Goal: Transaction & Acquisition: Download file/media

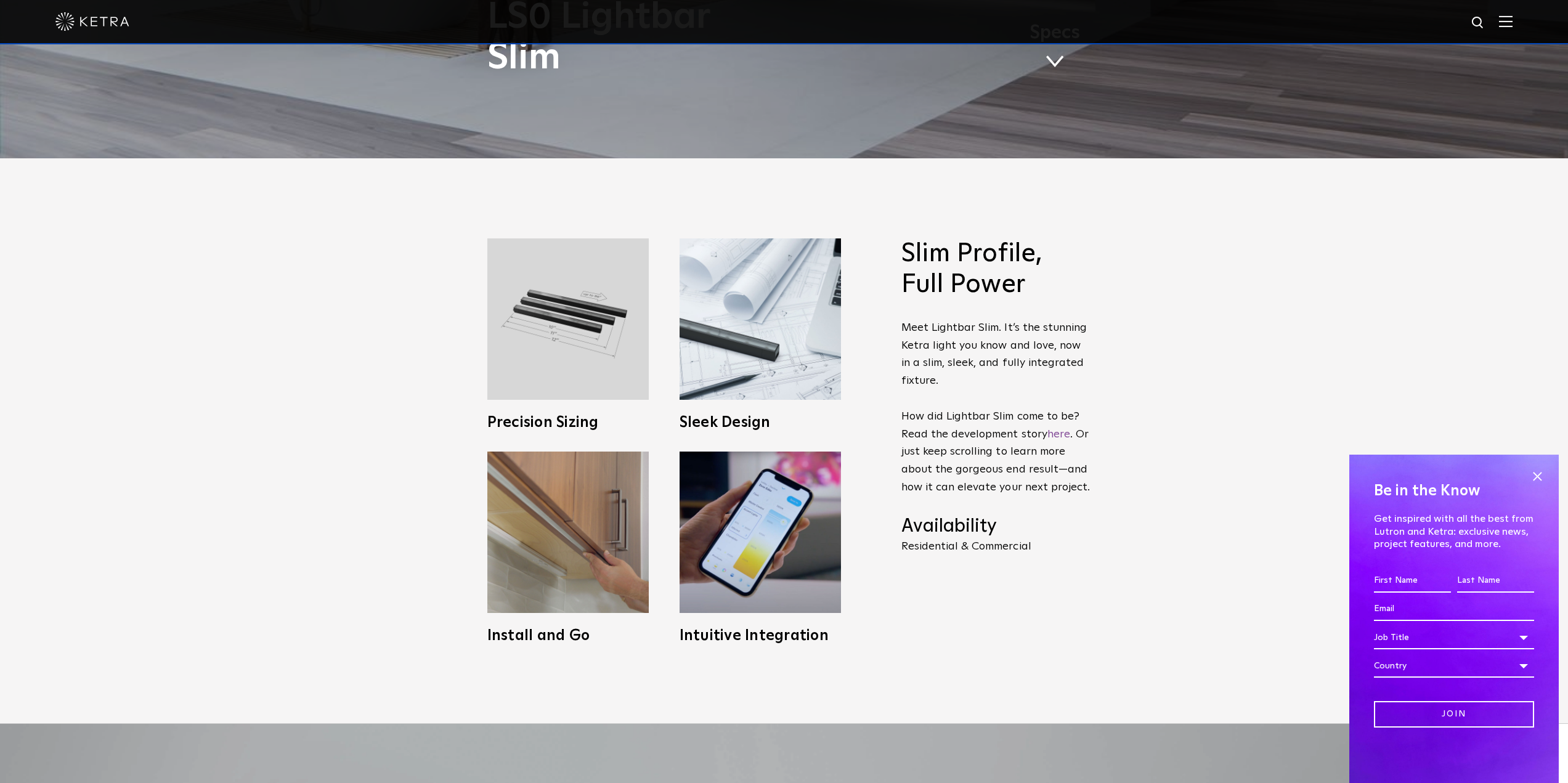
scroll to position [677, 0]
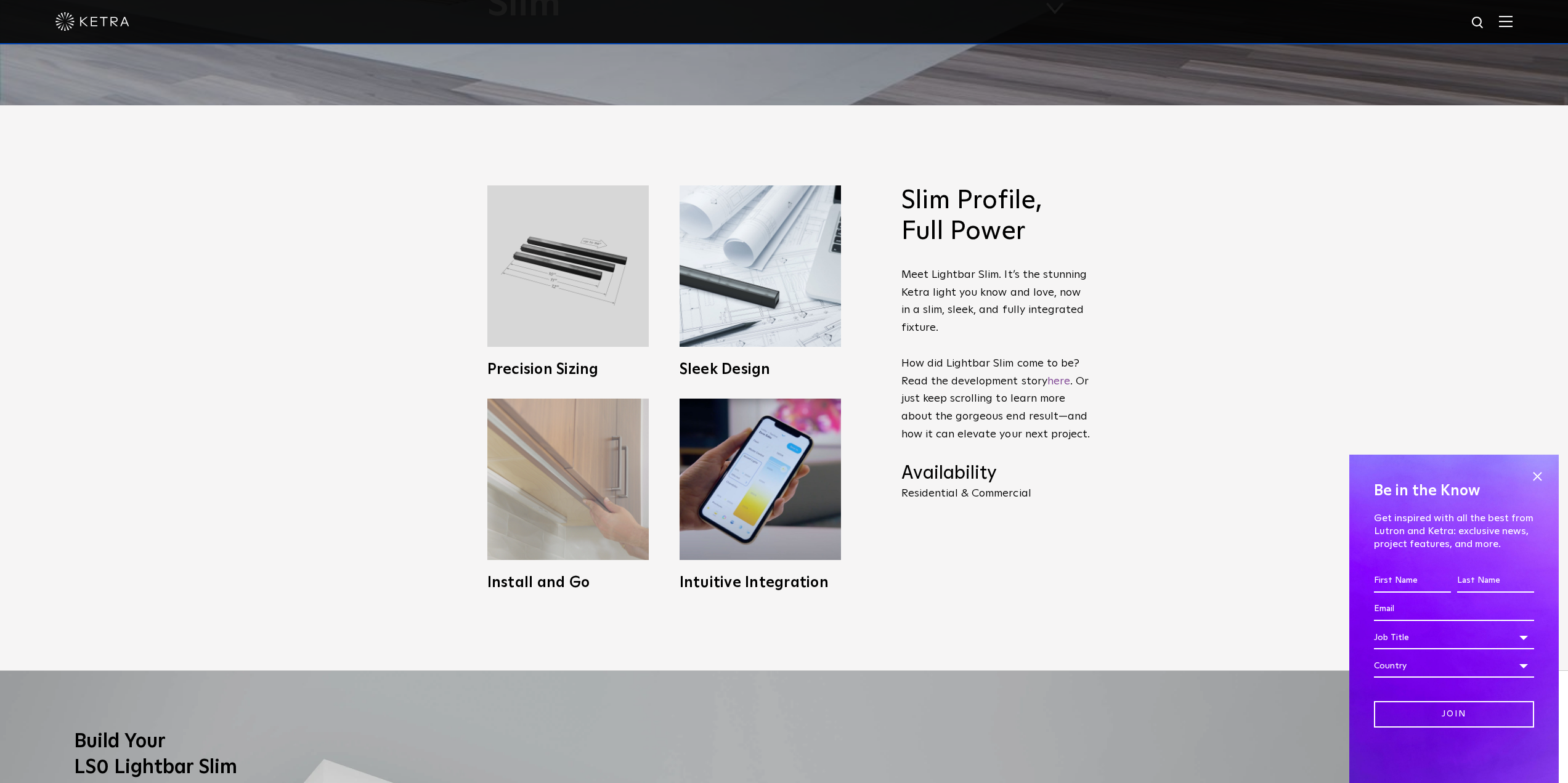
click at [548, 519] on img at bounding box center [567, 479] width 161 height 161
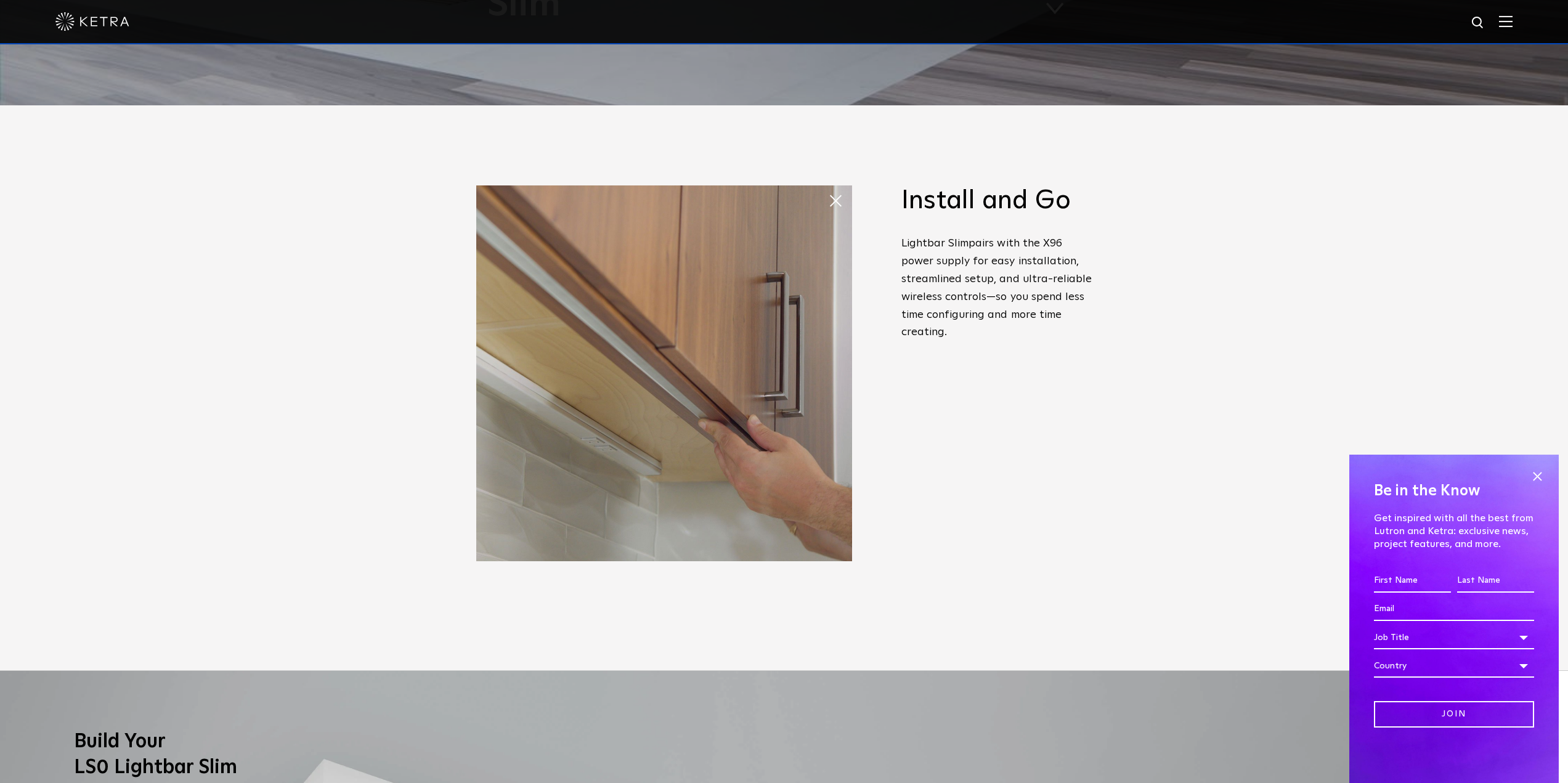
click at [837, 207] on span at bounding box center [840, 201] width 25 height 25
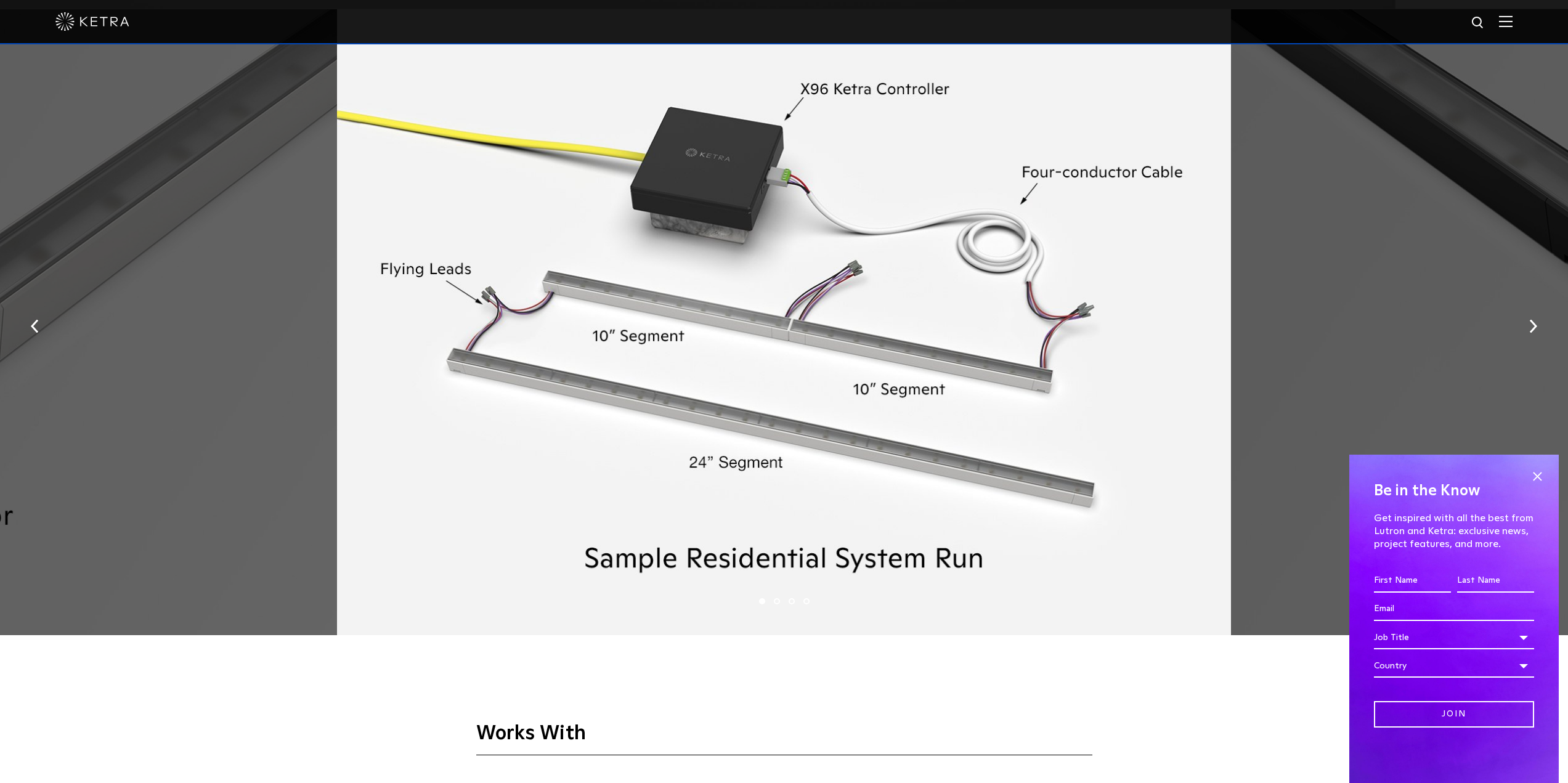
scroll to position [2156, 0]
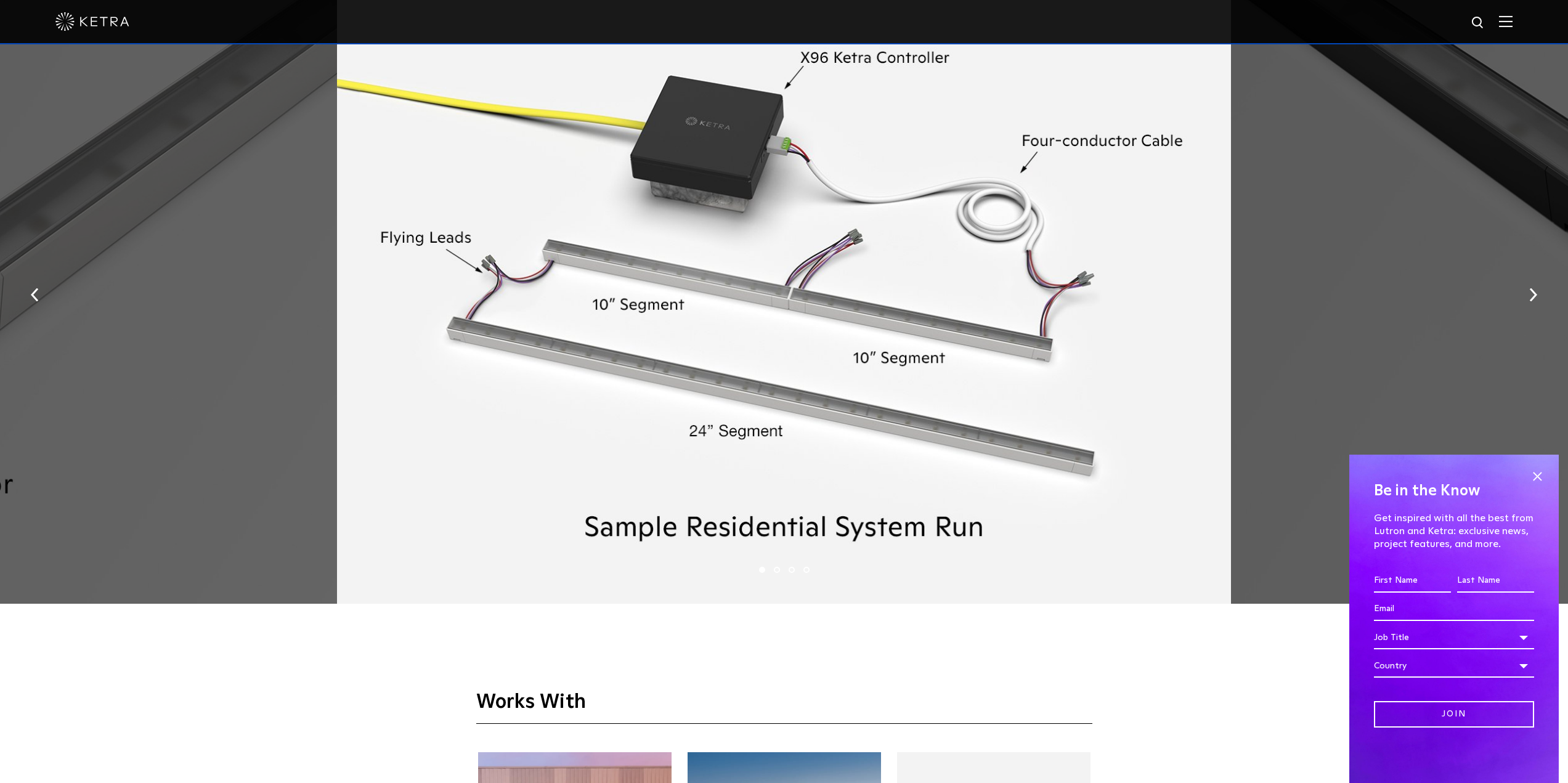
click at [914, 467] on div at bounding box center [784, 291] width 894 height 627
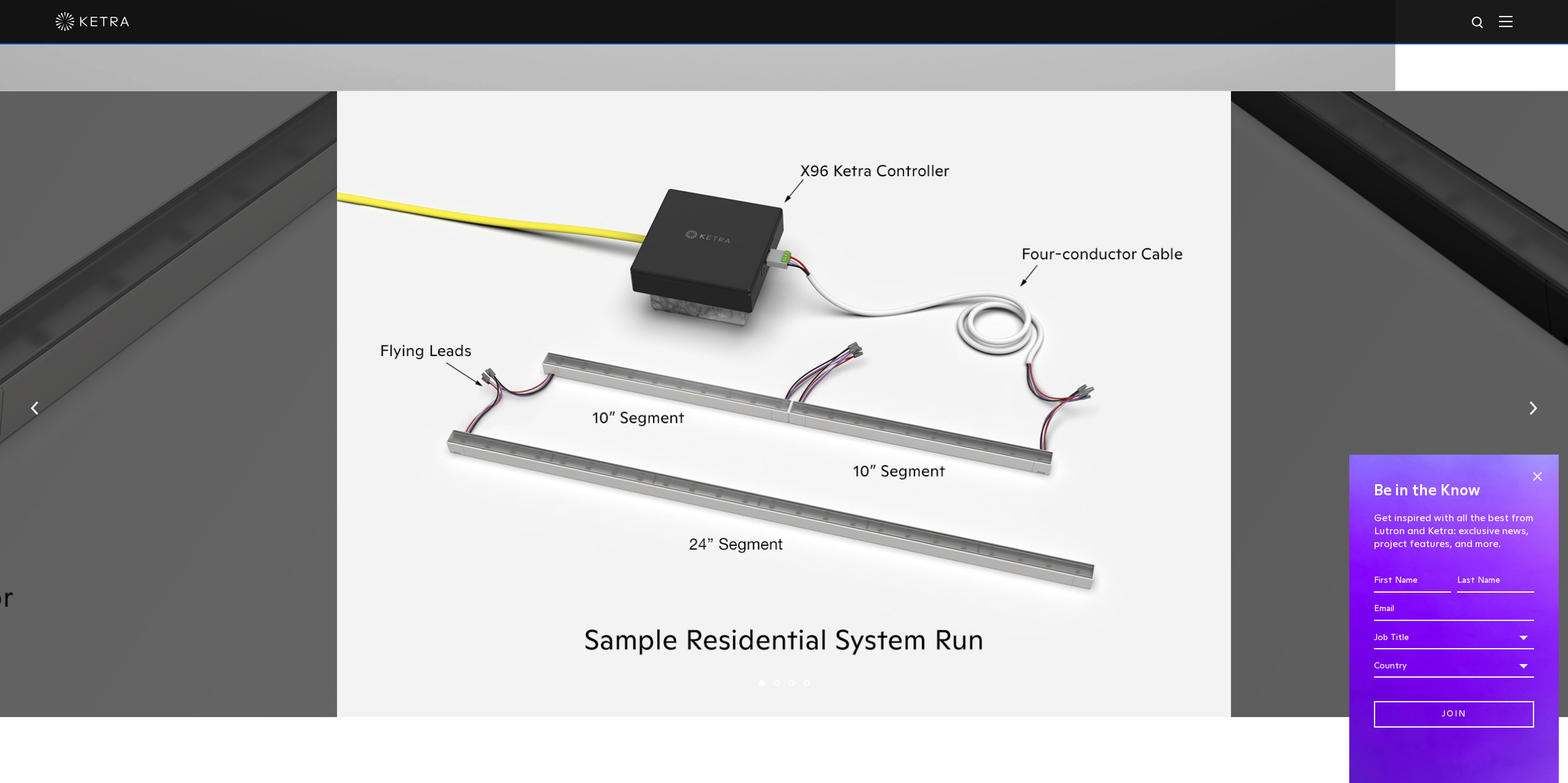
scroll to position [2033, 0]
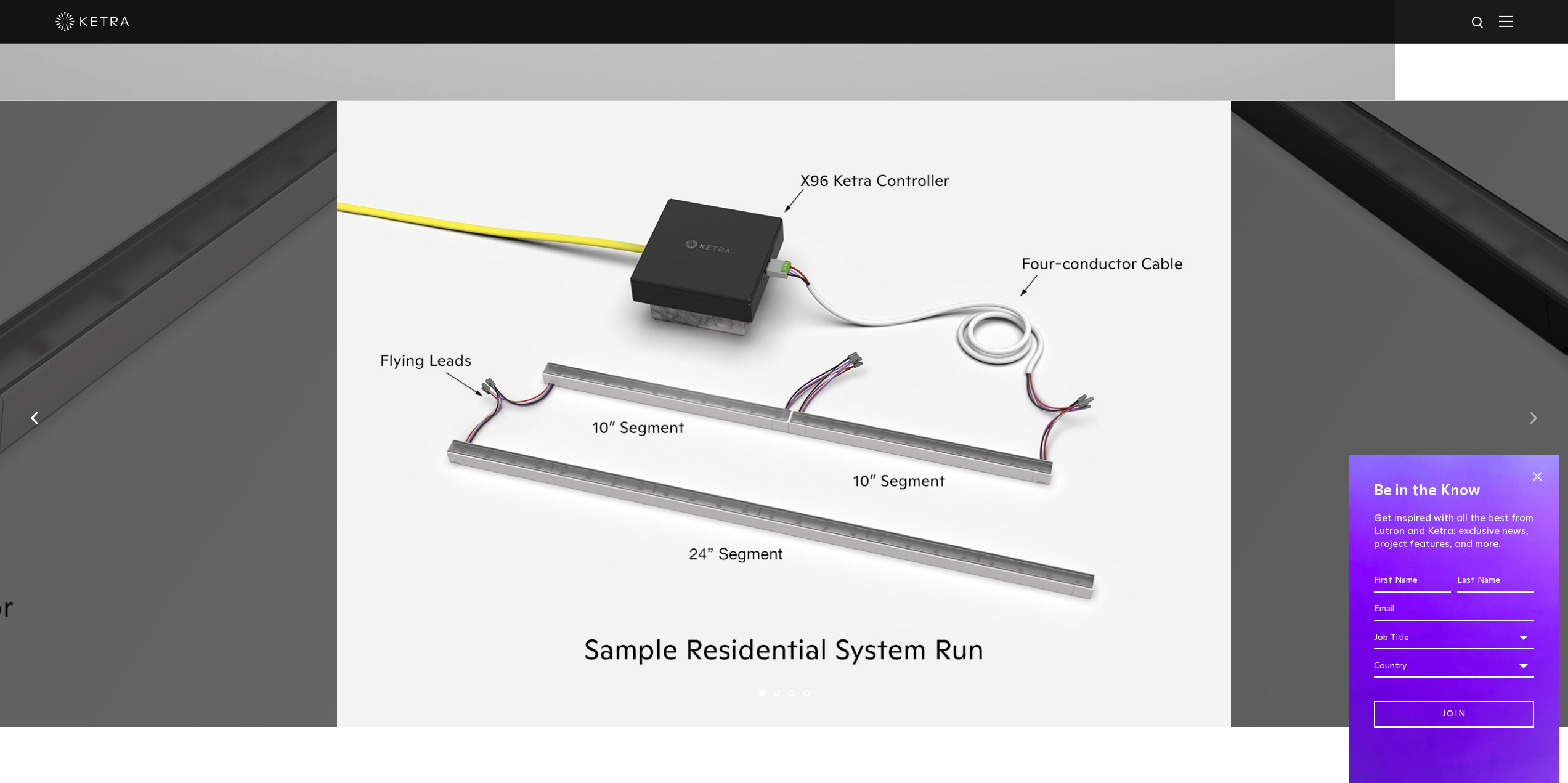
click at [1534, 422] on img "button" at bounding box center [1533, 418] width 8 height 13
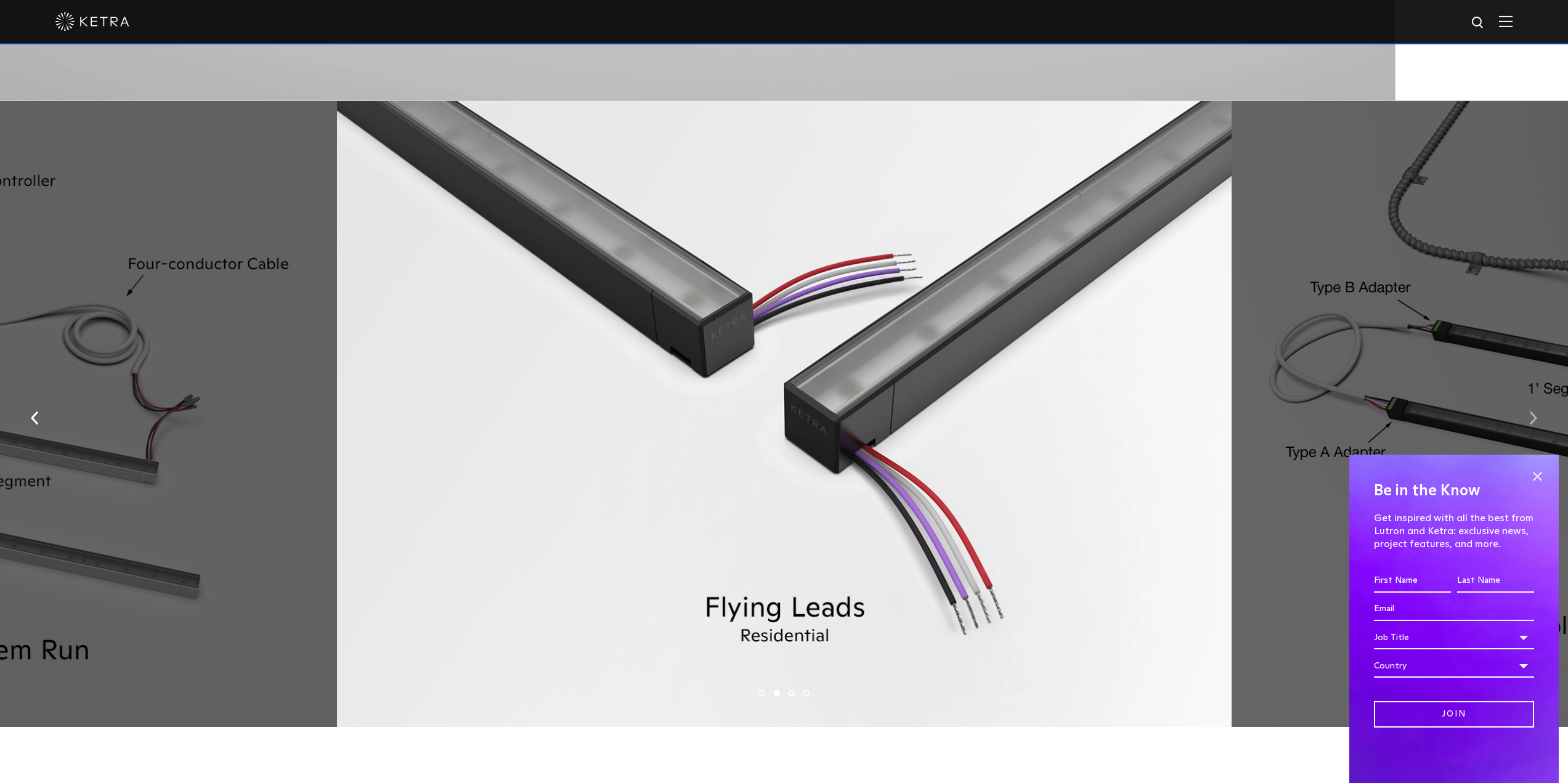
click at [1535, 422] on img "button" at bounding box center [1533, 418] width 8 height 13
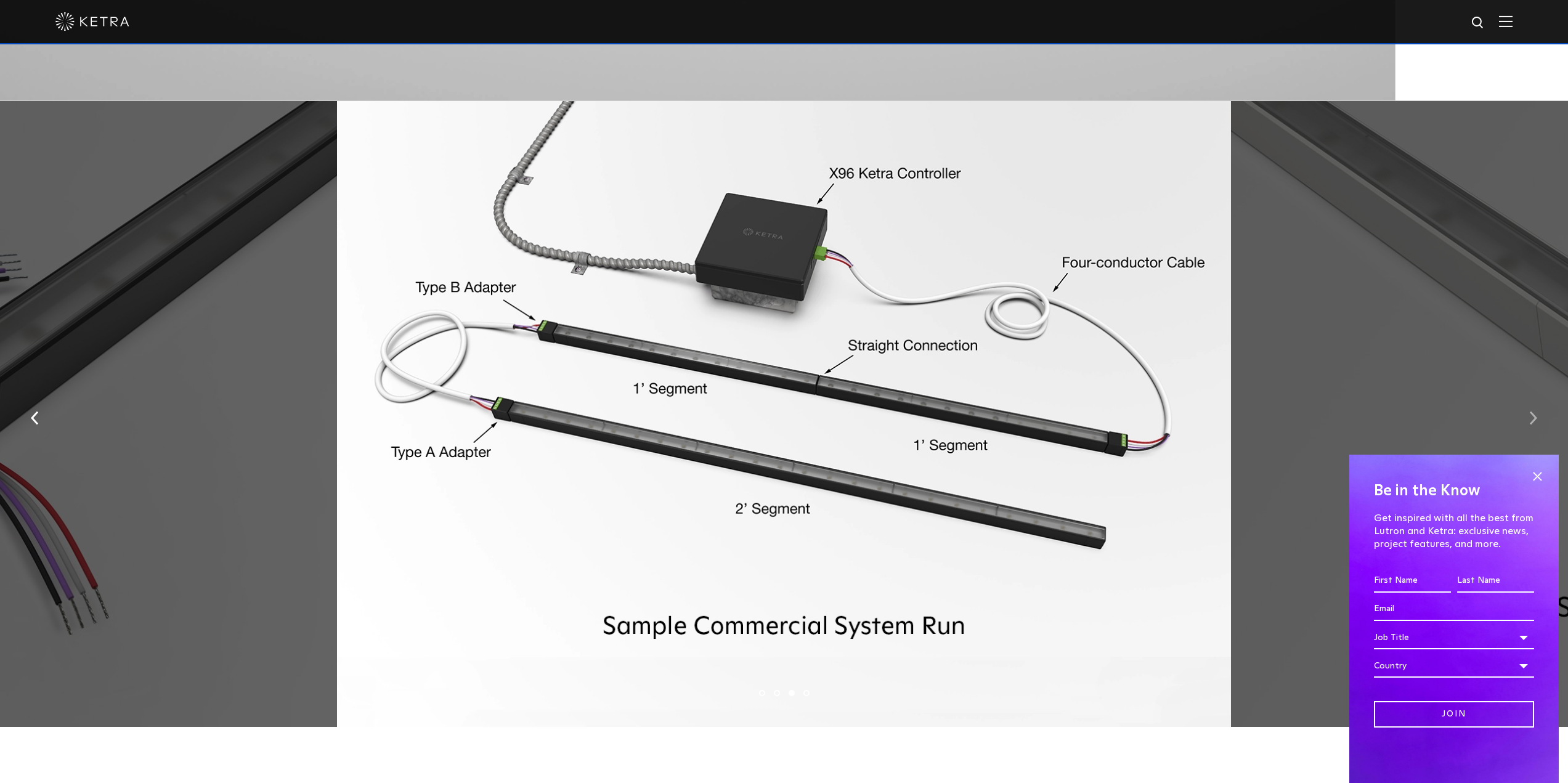
click at [1532, 424] on img "button" at bounding box center [1533, 418] width 8 height 13
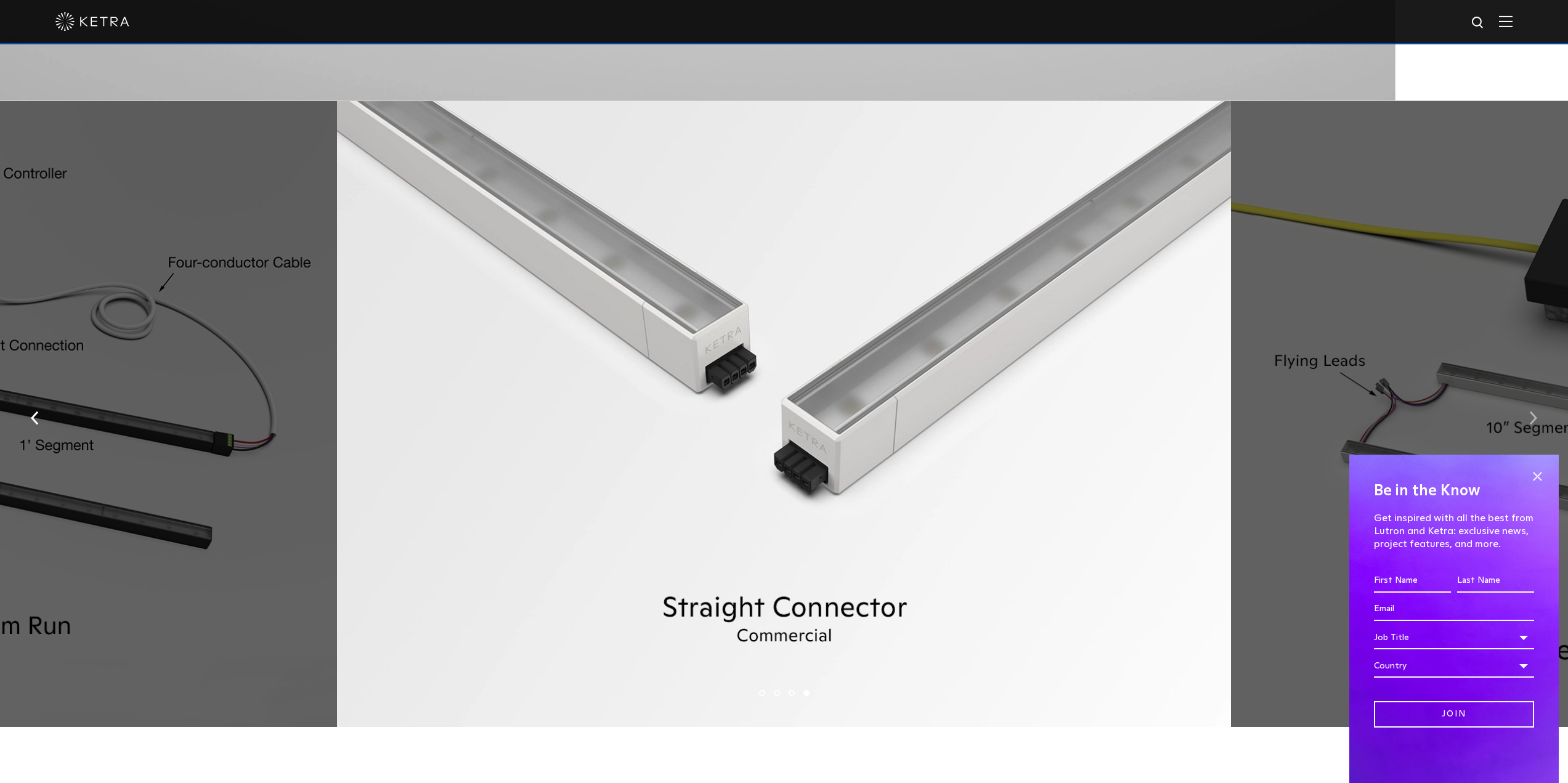
click at [1533, 423] on img "button" at bounding box center [1533, 418] width 8 height 13
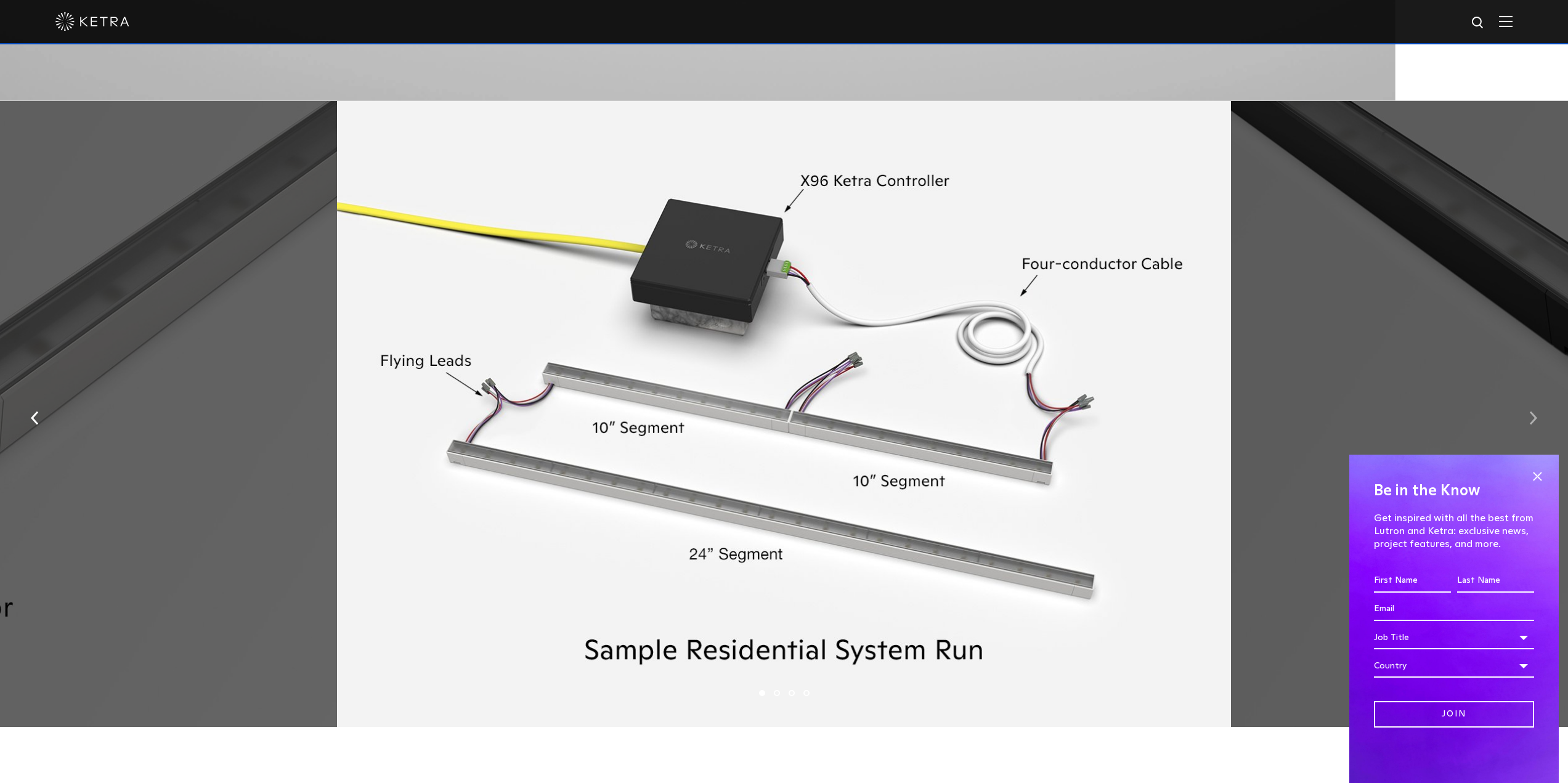
click at [1533, 423] on img "button" at bounding box center [1533, 418] width 8 height 13
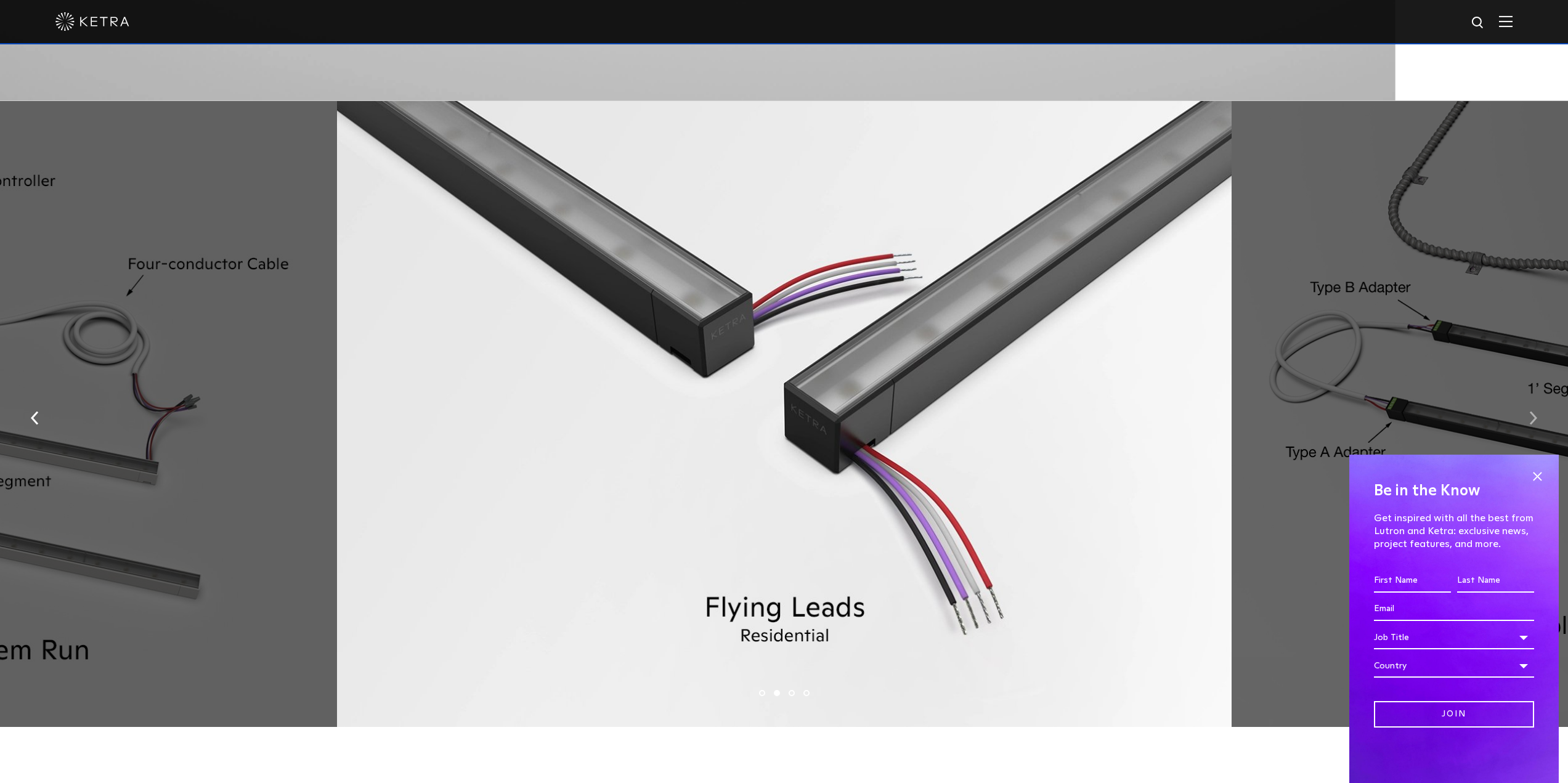
click at [1533, 423] on img "button" at bounding box center [1533, 418] width 8 height 13
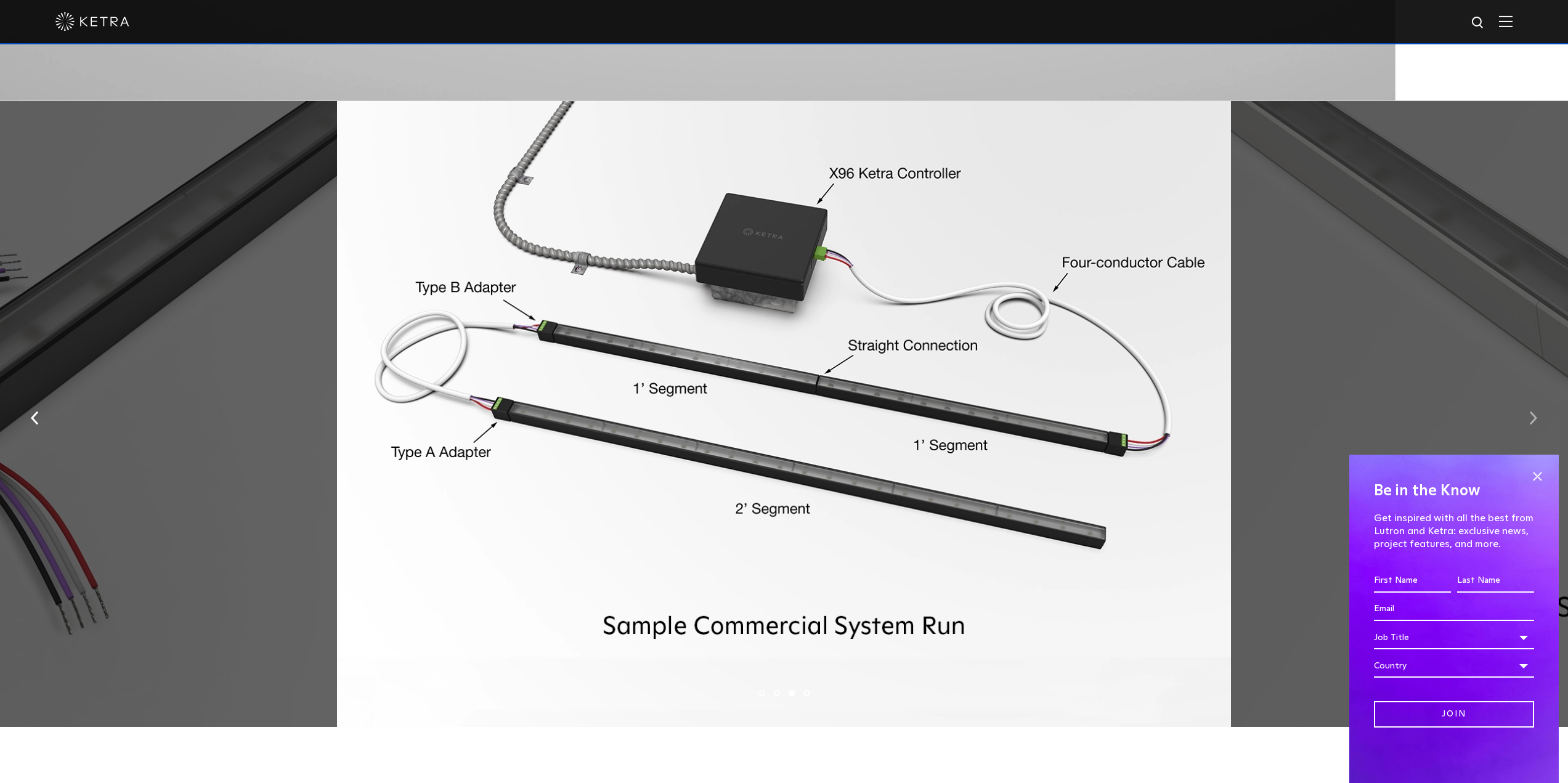
click at [1534, 423] on img "button" at bounding box center [1533, 418] width 8 height 13
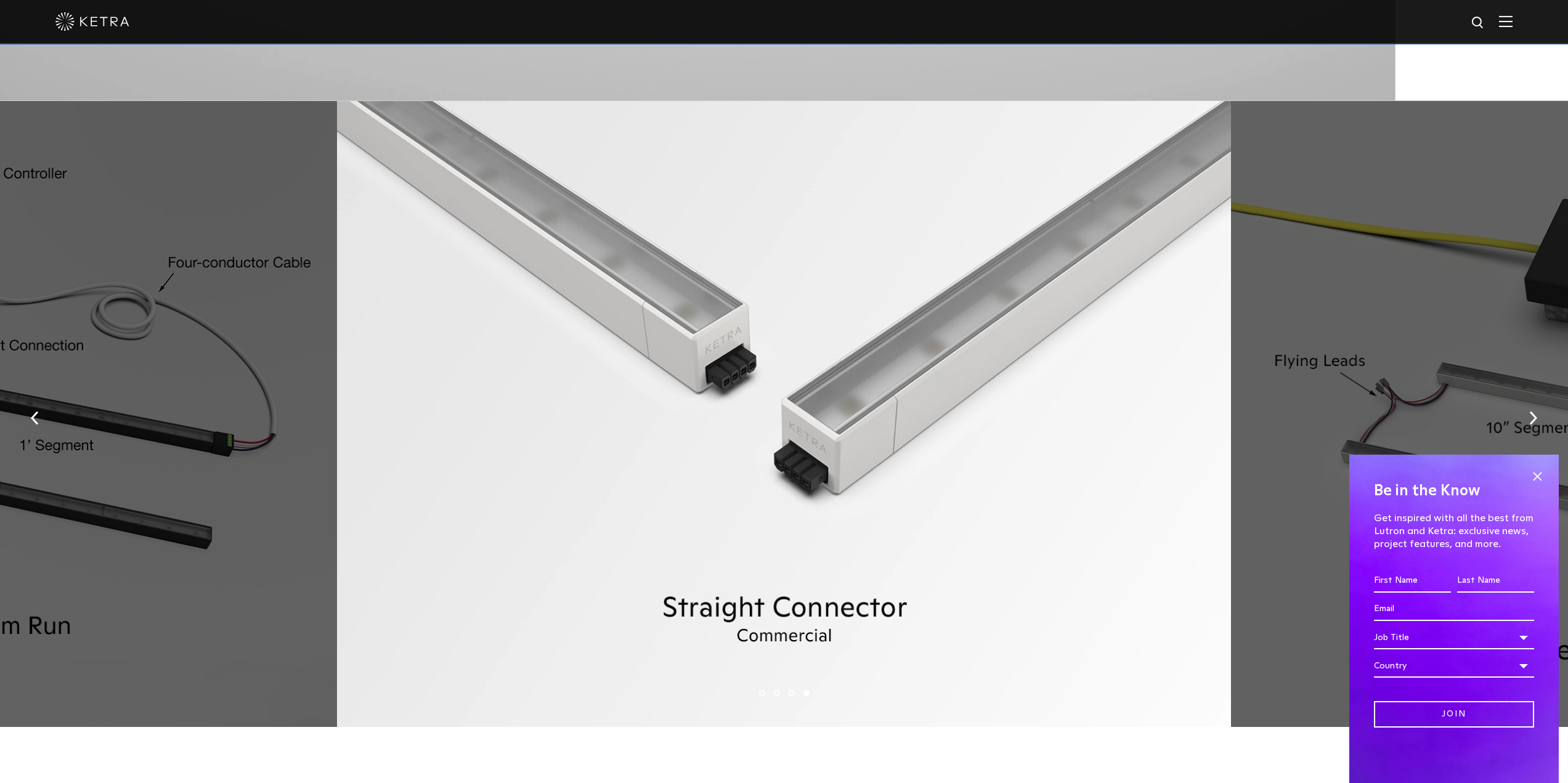
click at [1191, 483] on div at bounding box center [784, 414] width 894 height 627
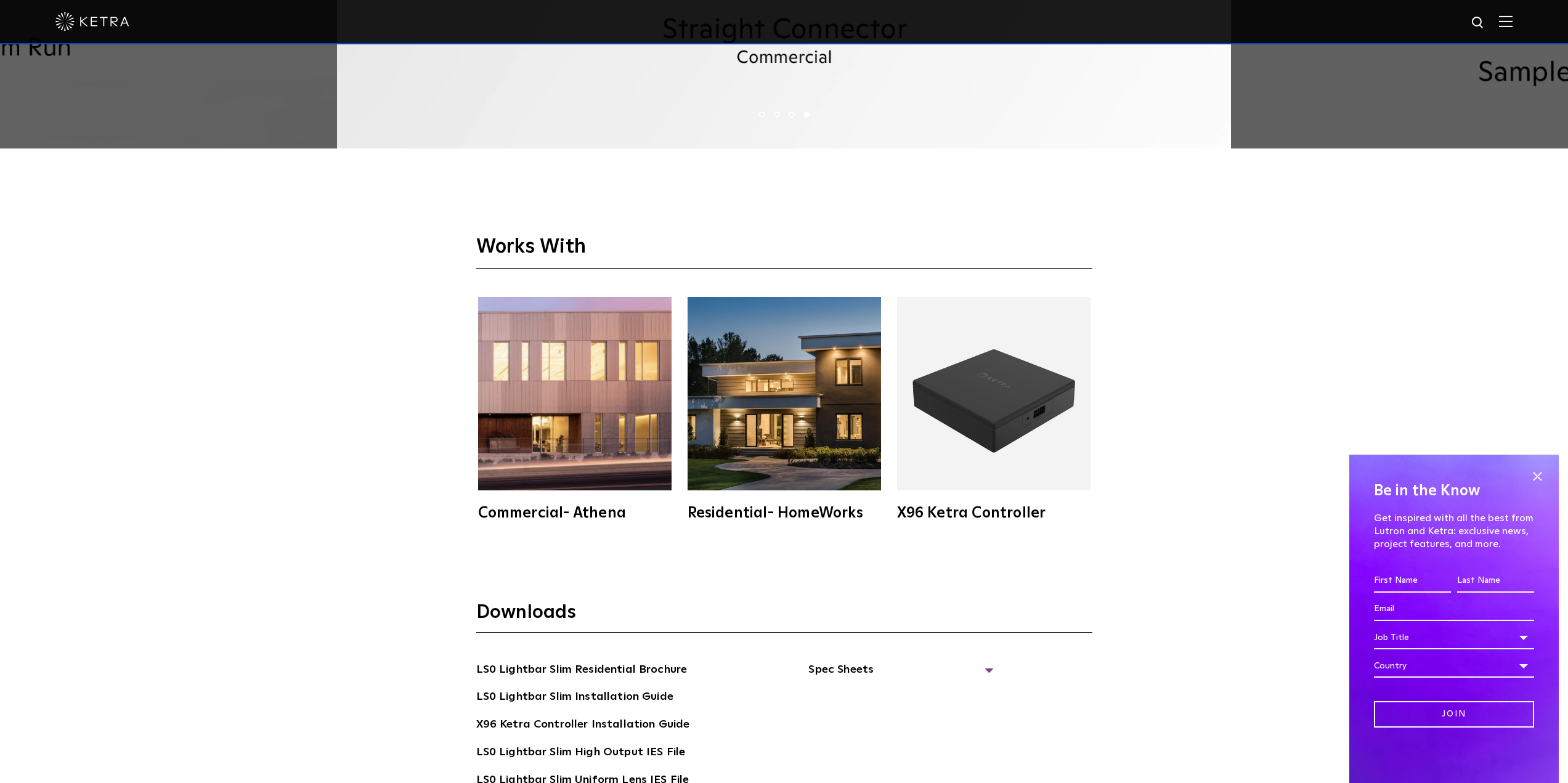
scroll to position [2649, 0]
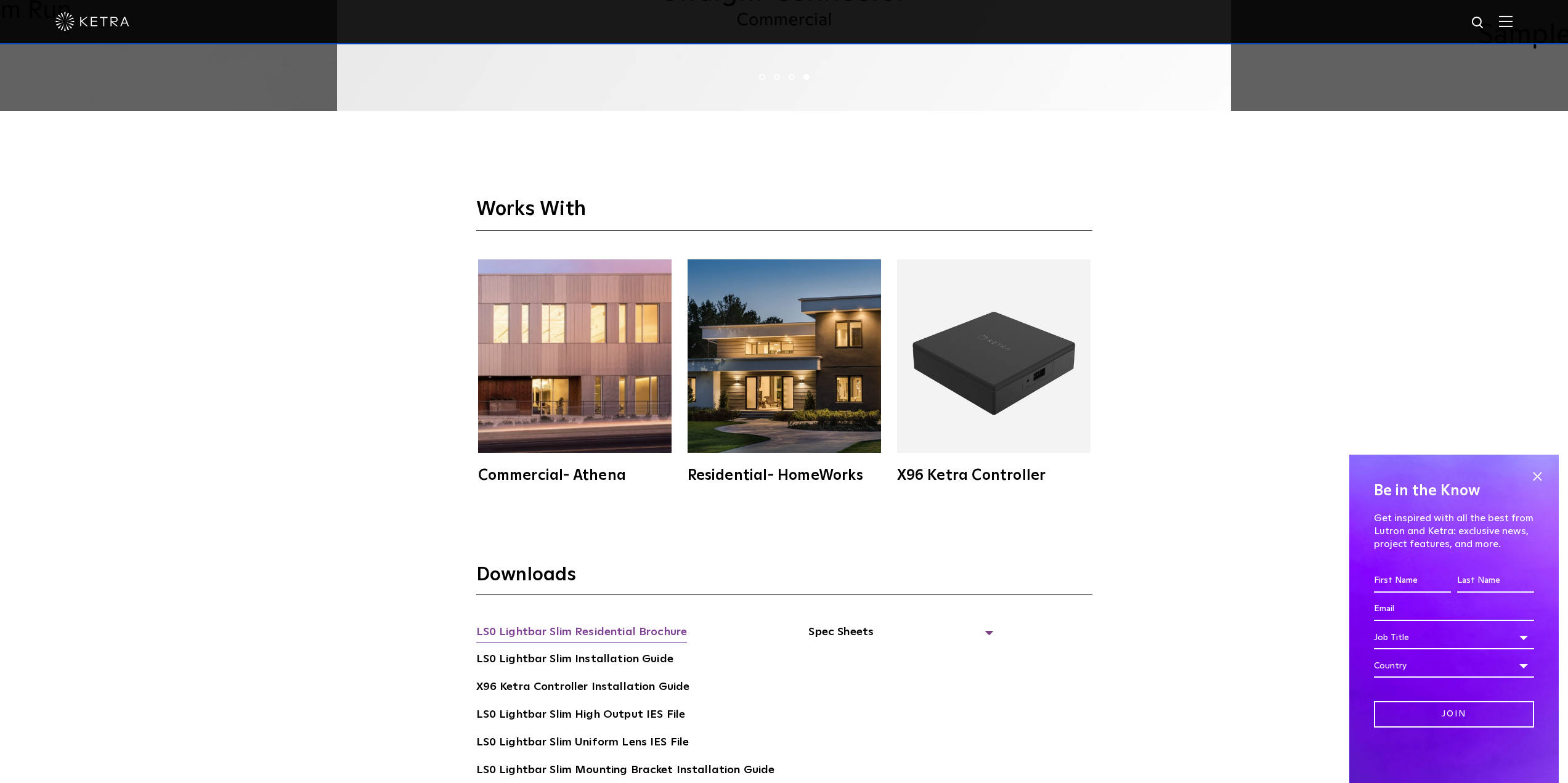
click at [679, 629] on link "LS0 Lightbar Slim Residential Brochure" at bounding box center [581, 634] width 211 height 20
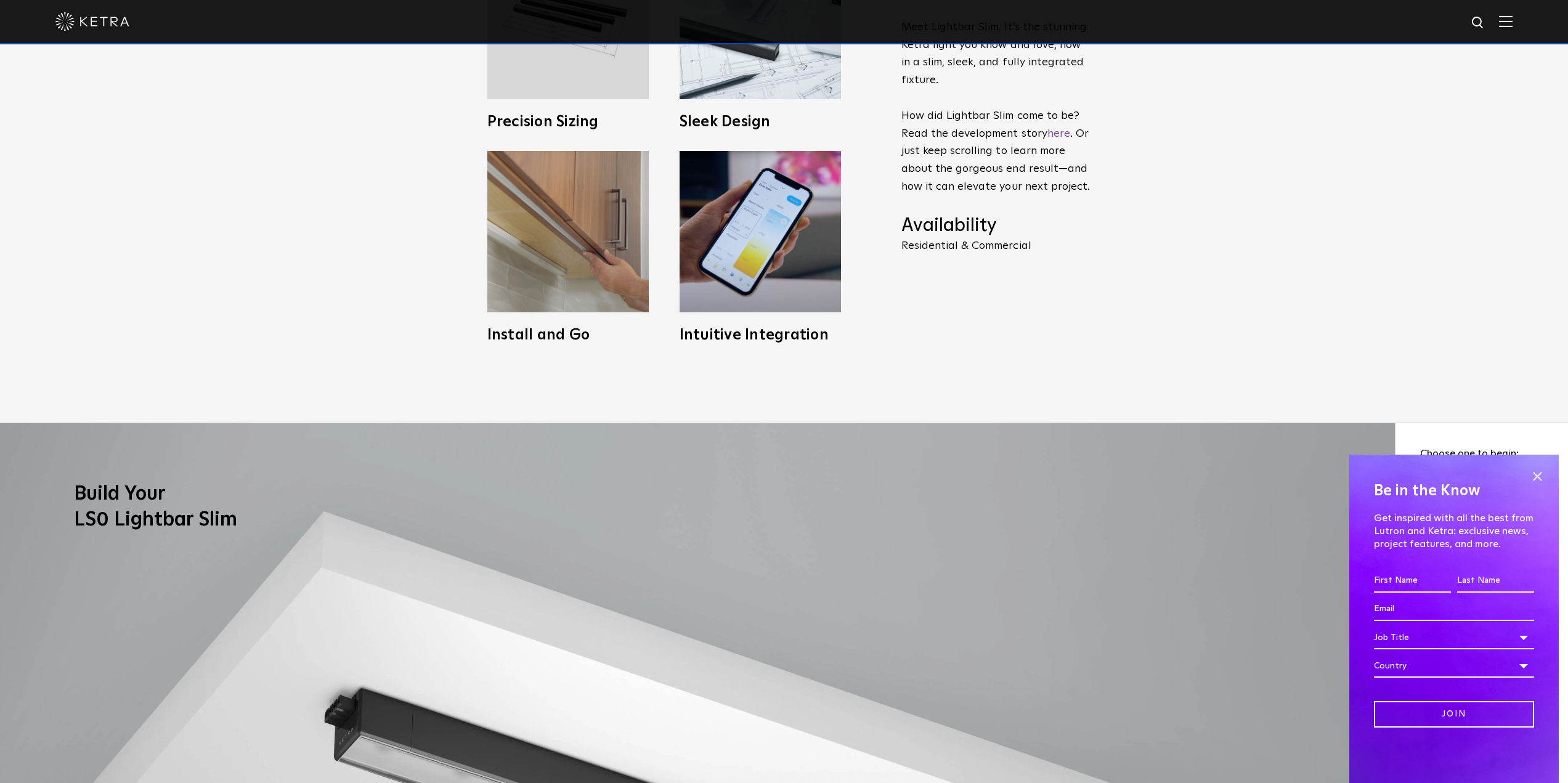
scroll to position [616, 0]
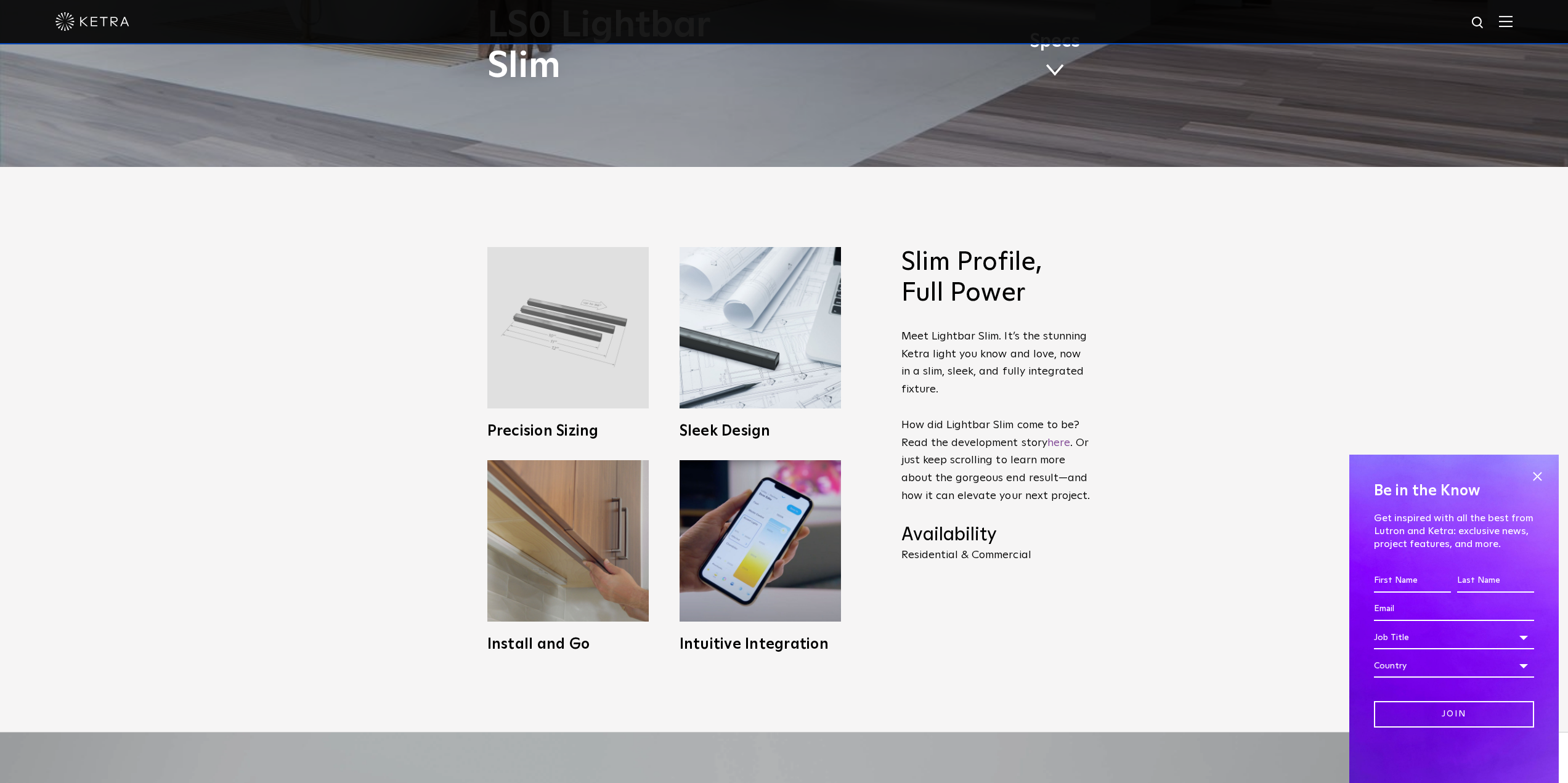
drag, startPoint x: 587, startPoint y: 441, endPoint x: 558, endPoint y: 415, distance: 38.9
